Goal: Download file/media

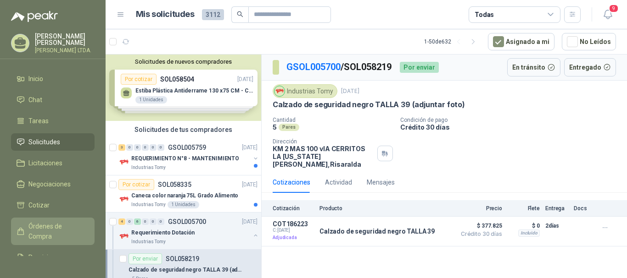
click at [43, 229] on span "Órdenes de Compra" at bounding box center [56, 232] width 57 height 20
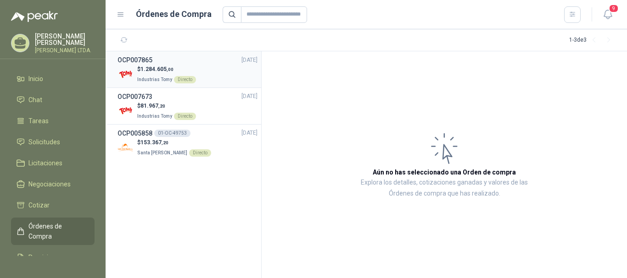
click at [150, 74] on p "Industrias Tomy Directo" at bounding box center [166, 79] width 59 height 10
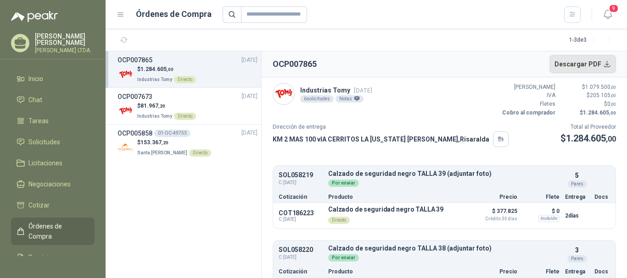
click at [600, 66] on button "Descargar PDF" at bounding box center [582, 64] width 67 height 18
